Goal: Check status: Check status

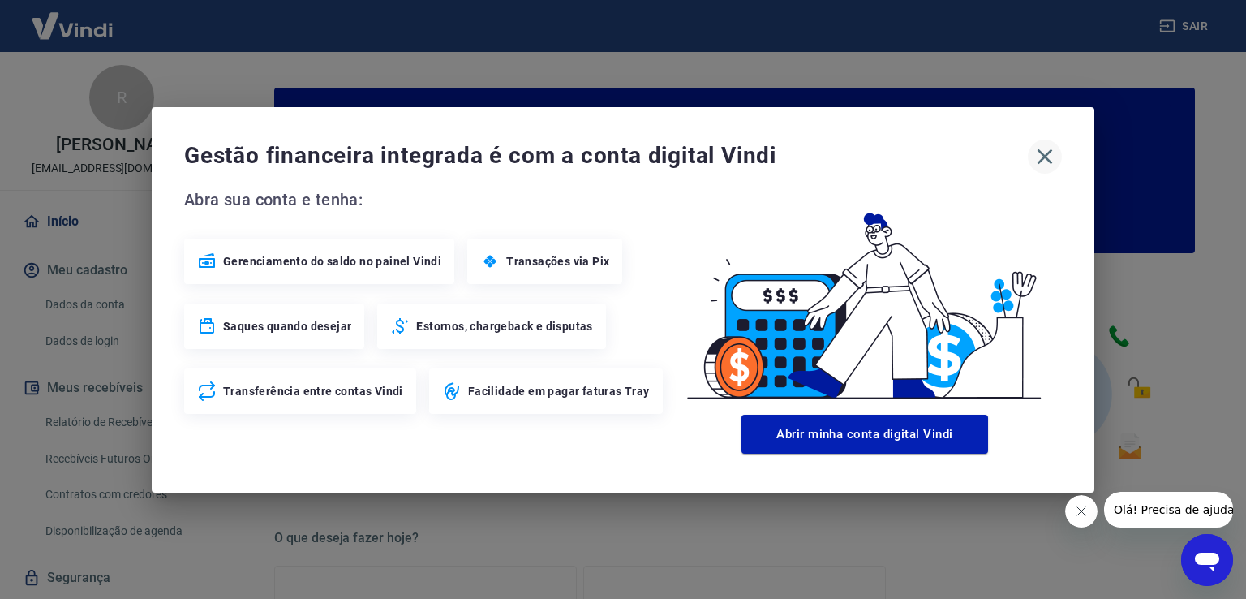
click at [1042, 160] on icon "button" at bounding box center [1044, 155] width 15 height 15
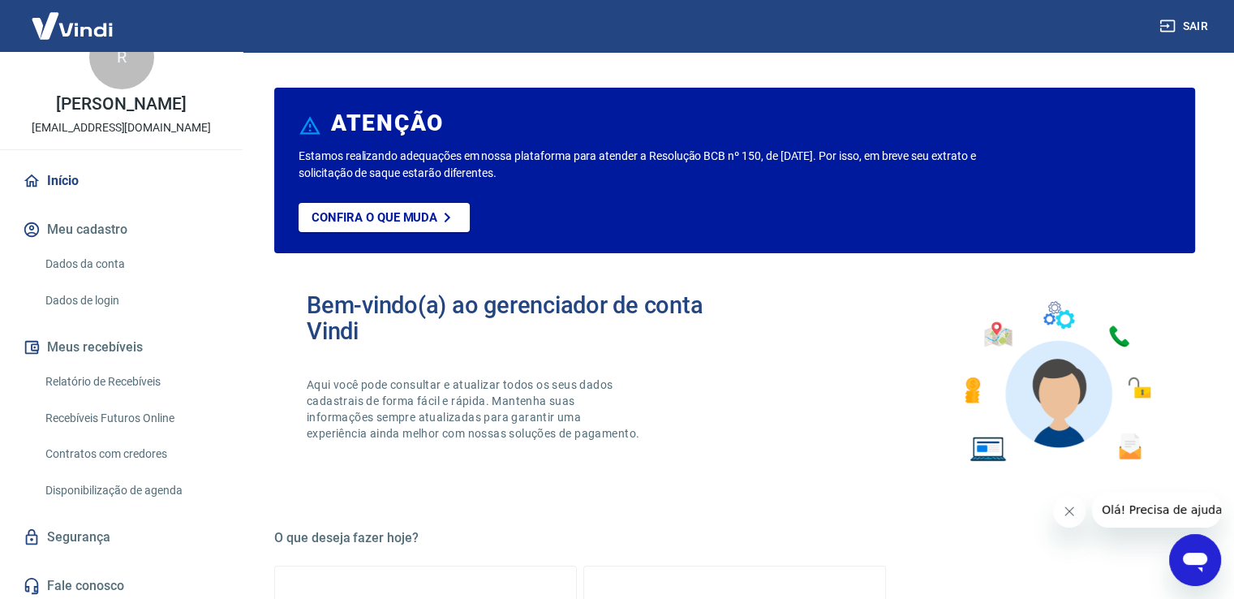
scroll to position [62, 0]
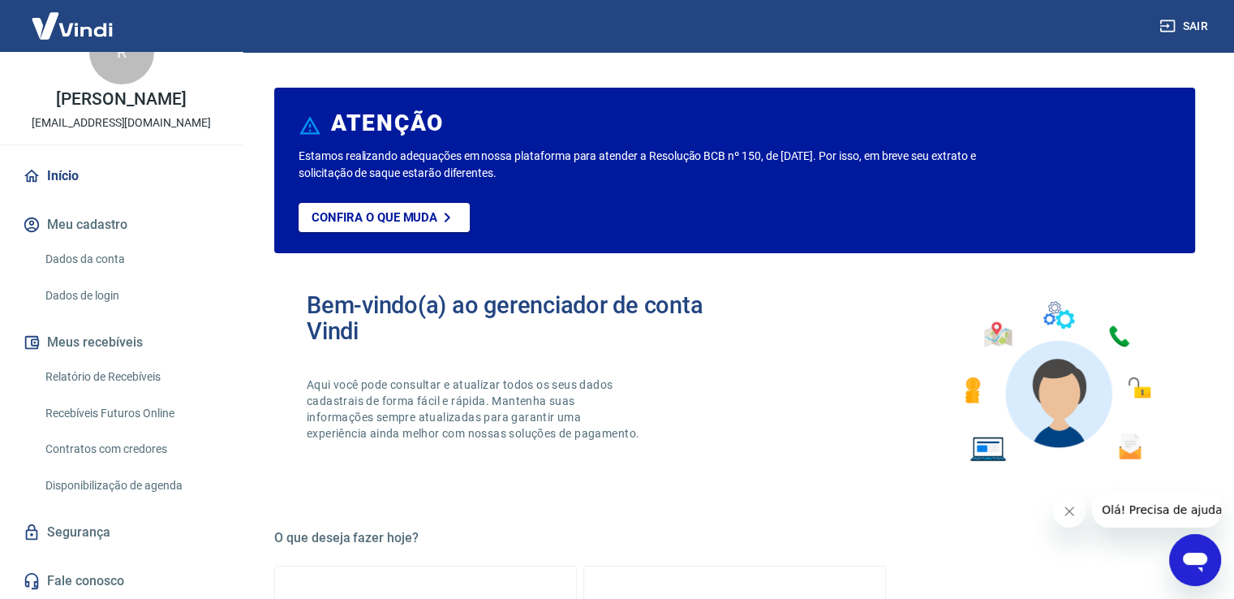
click at [123, 376] on link "Relatório de Recebíveis" at bounding box center [131, 376] width 184 height 33
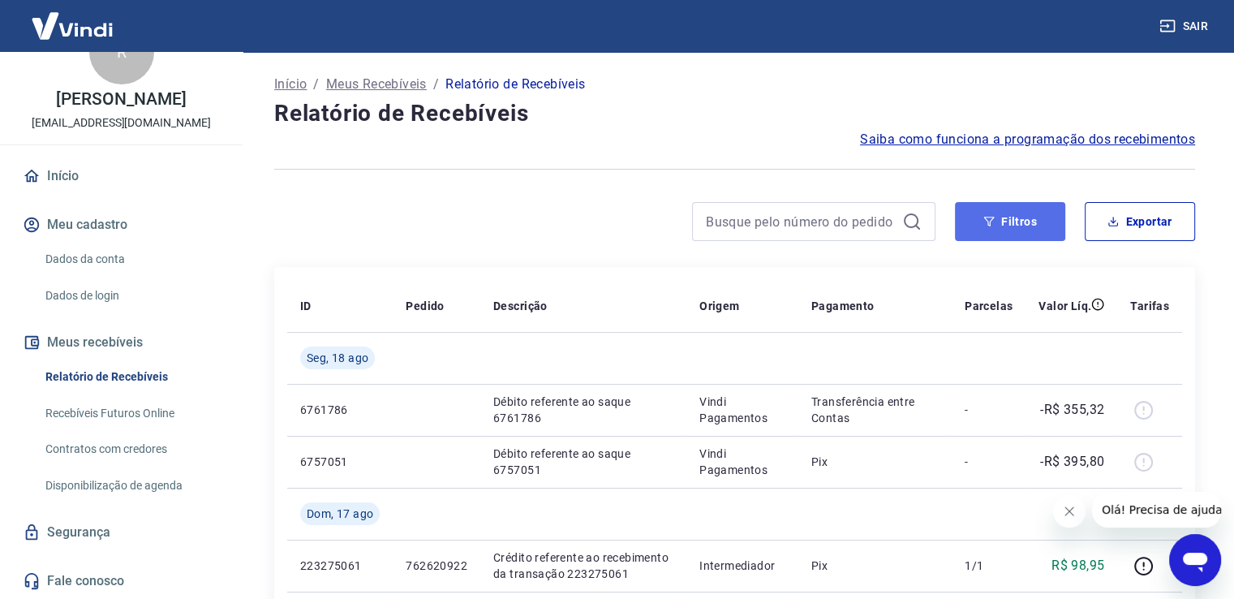
click at [1034, 213] on button "Filtros" at bounding box center [1010, 221] width 110 height 39
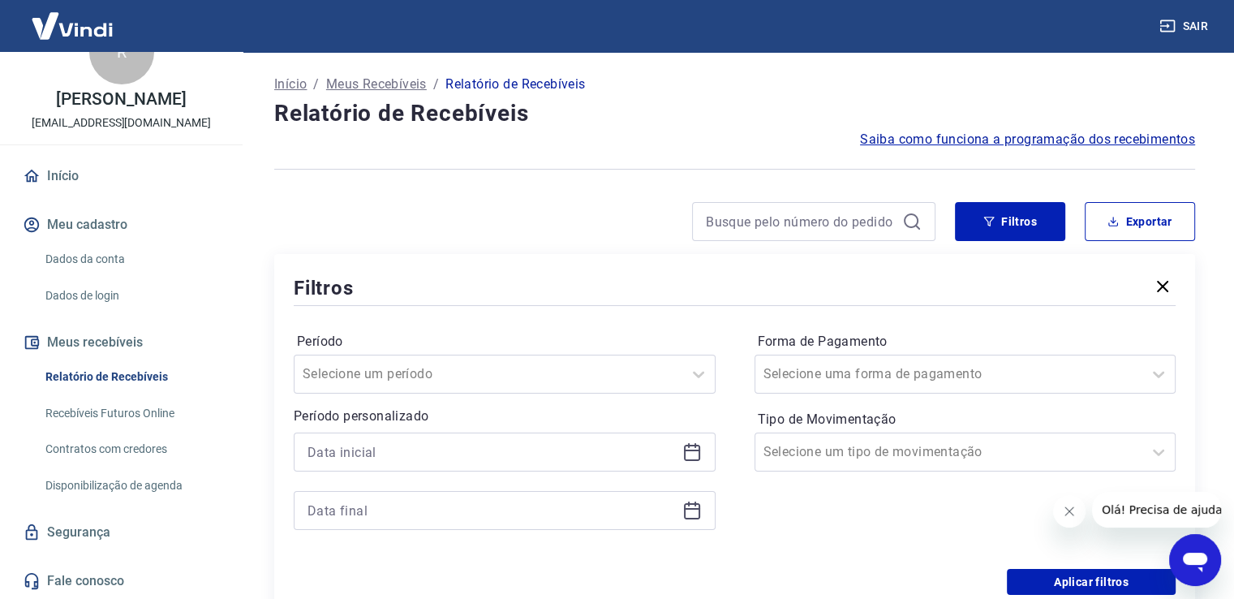
click at [694, 455] on icon at bounding box center [691, 451] width 19 height 19
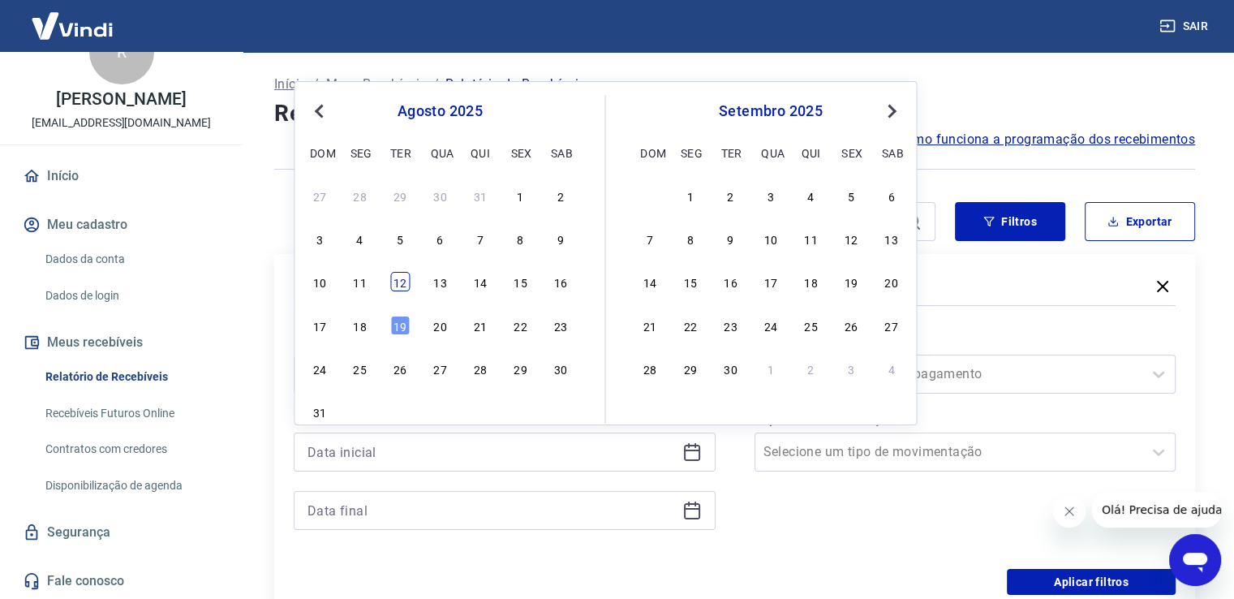
click at [407, 283] on div "12" at bounding box center [399, 281] width 19 height 19
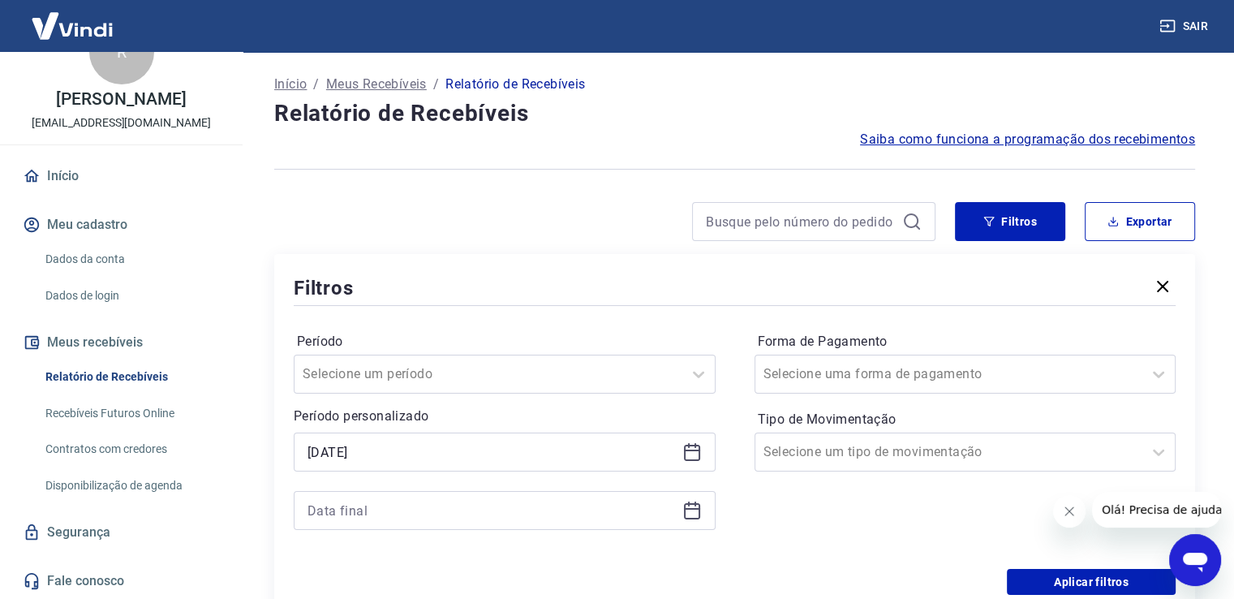
type input "[DATE]"
click at [691, 510] on icon at bounding box center [691, 509] width 19 height 19
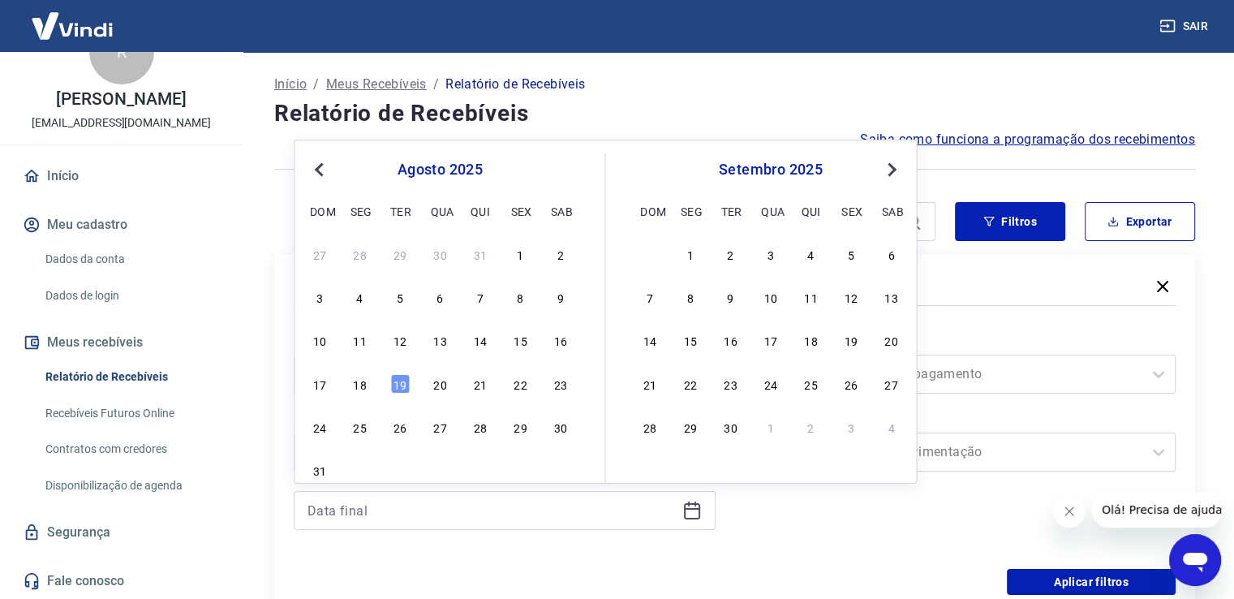
click at [700, 513] on icon at bounding box center [691, 509] width 19 height 19
click at [396, 345] on div "12" at bounding box center [399, 339] width 19 height 19
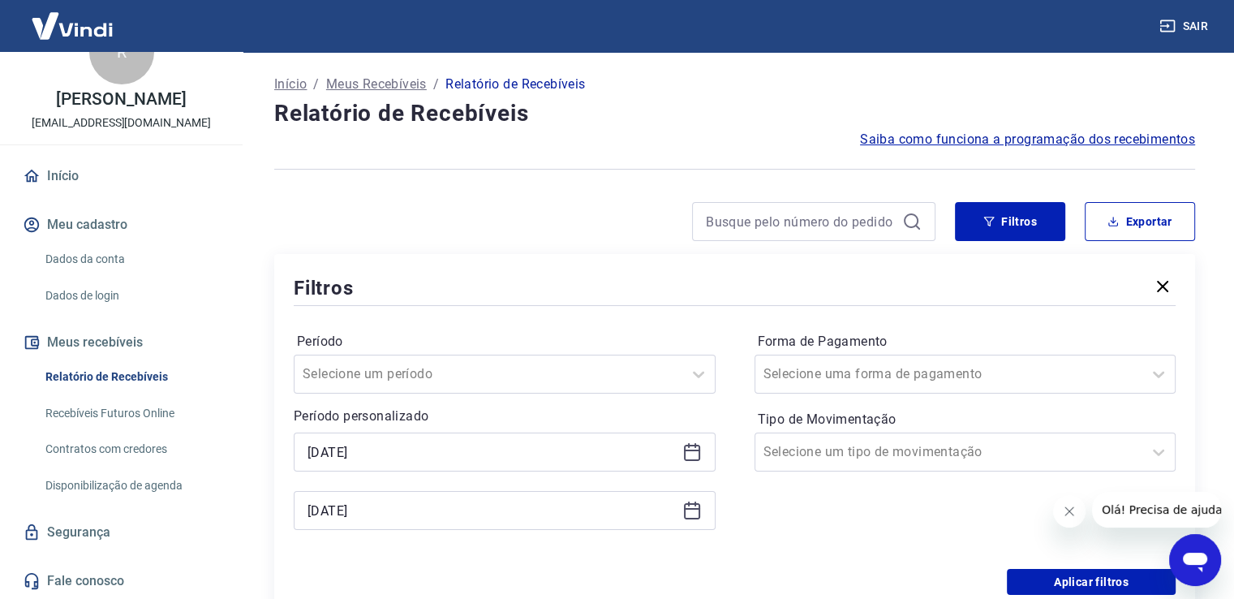
type input "[DATE]"
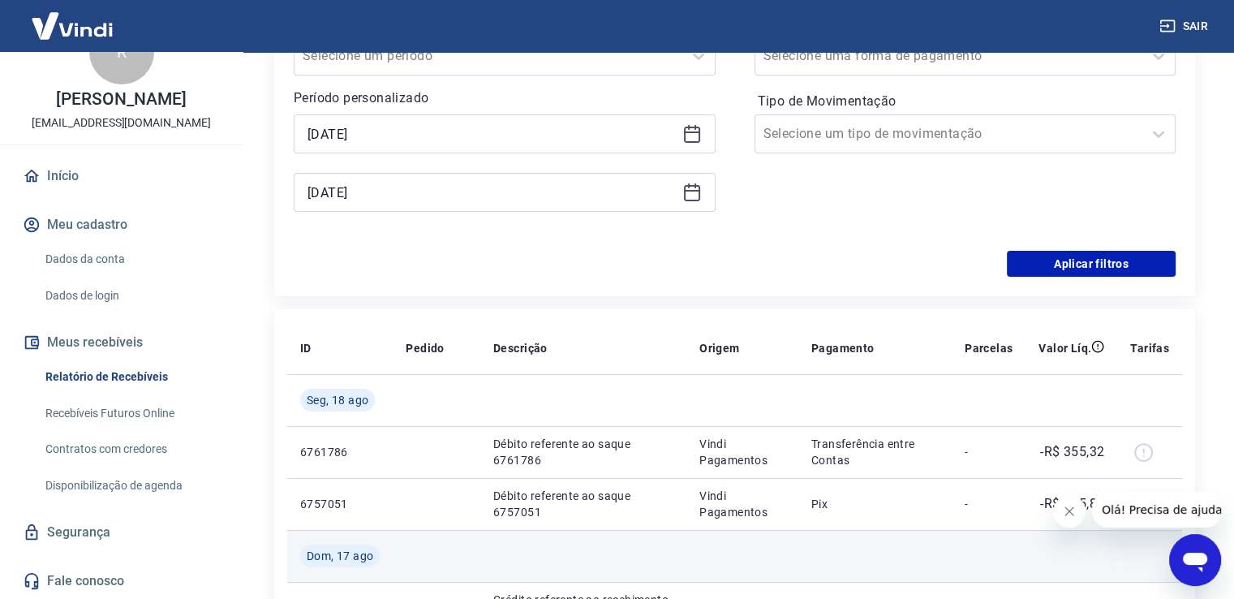
scroll to position [324, 0]
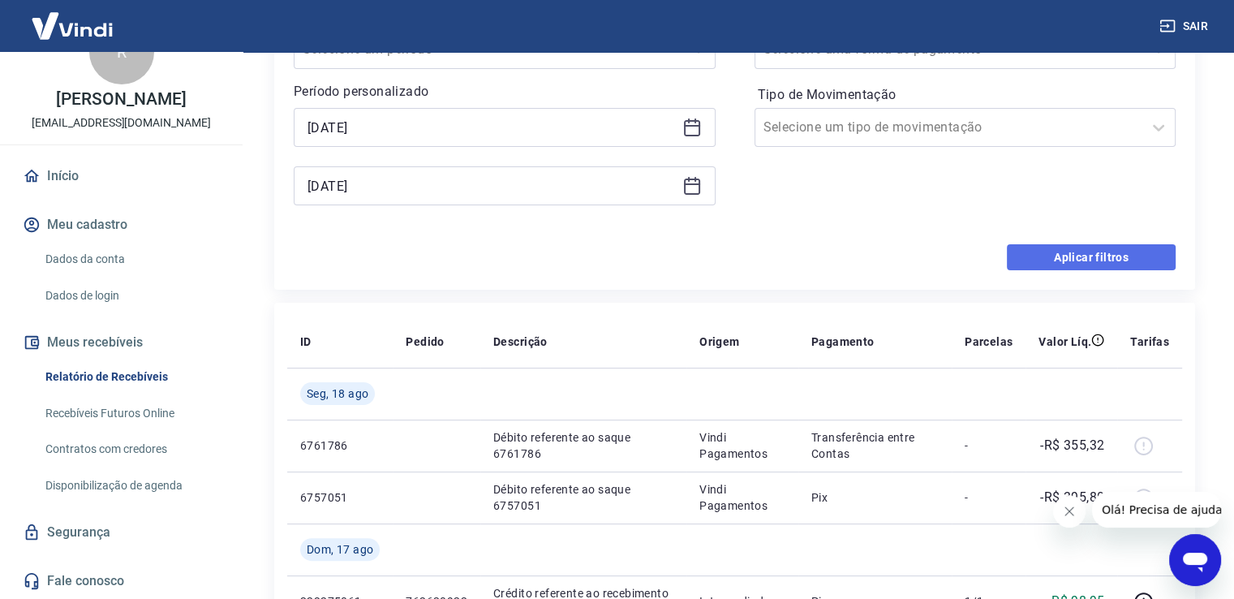
click at [1061, 251] on button "Aplicar filtros" at bounding box center [1091, 257] width 169 height 26
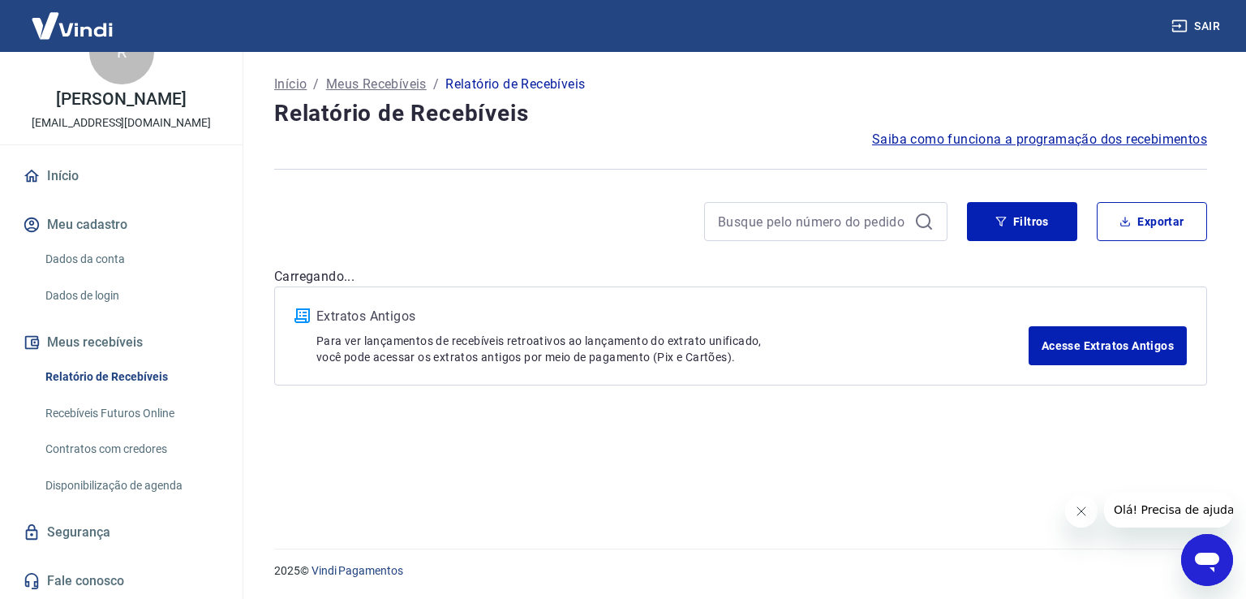
click at [1097, 261] on div "Início / Meus Recebíveis / Relatório de Recebíveis Relatório de Recebíveis Saib…" at bounding box center [741, 290] width 972 height 477
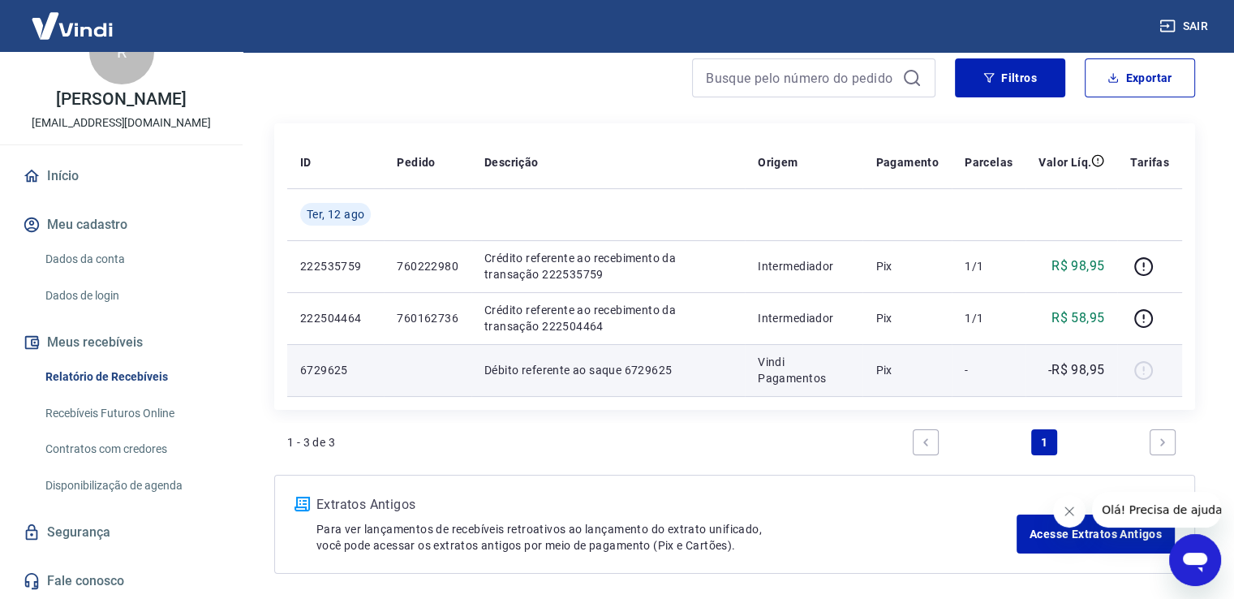
scroll to position [162, 0]
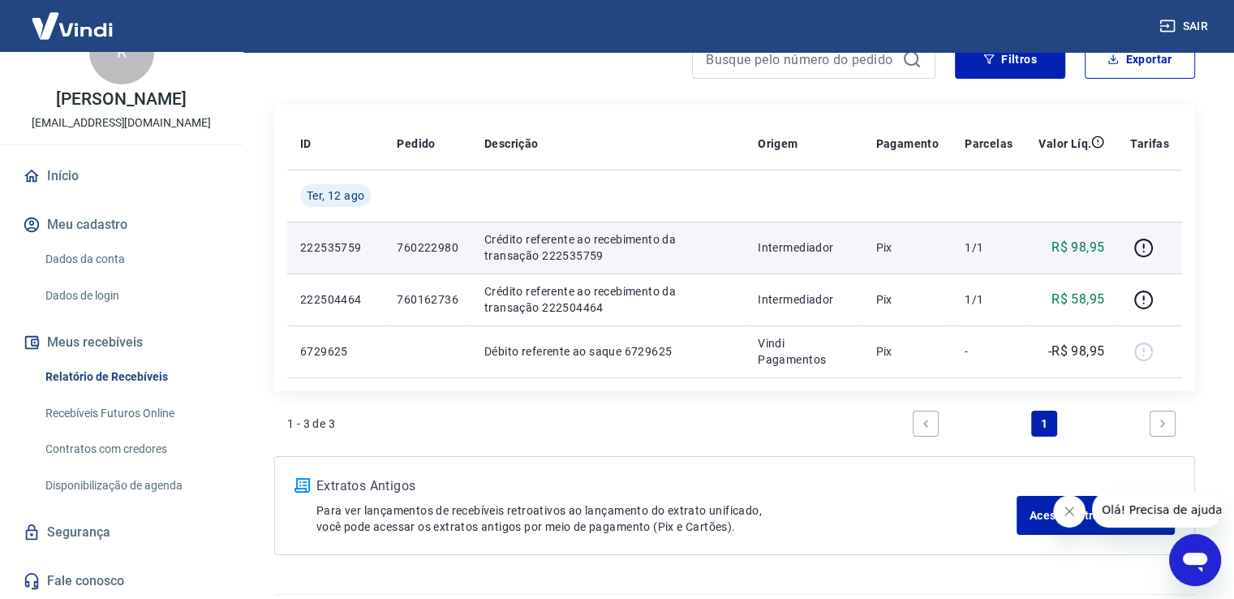
click at [425, 247] on p "760222980" at bounding box center [428, 247] width 62 height 16
copy p "760222980"
